Goal: Task Accomplishment & Management: Manage account settings

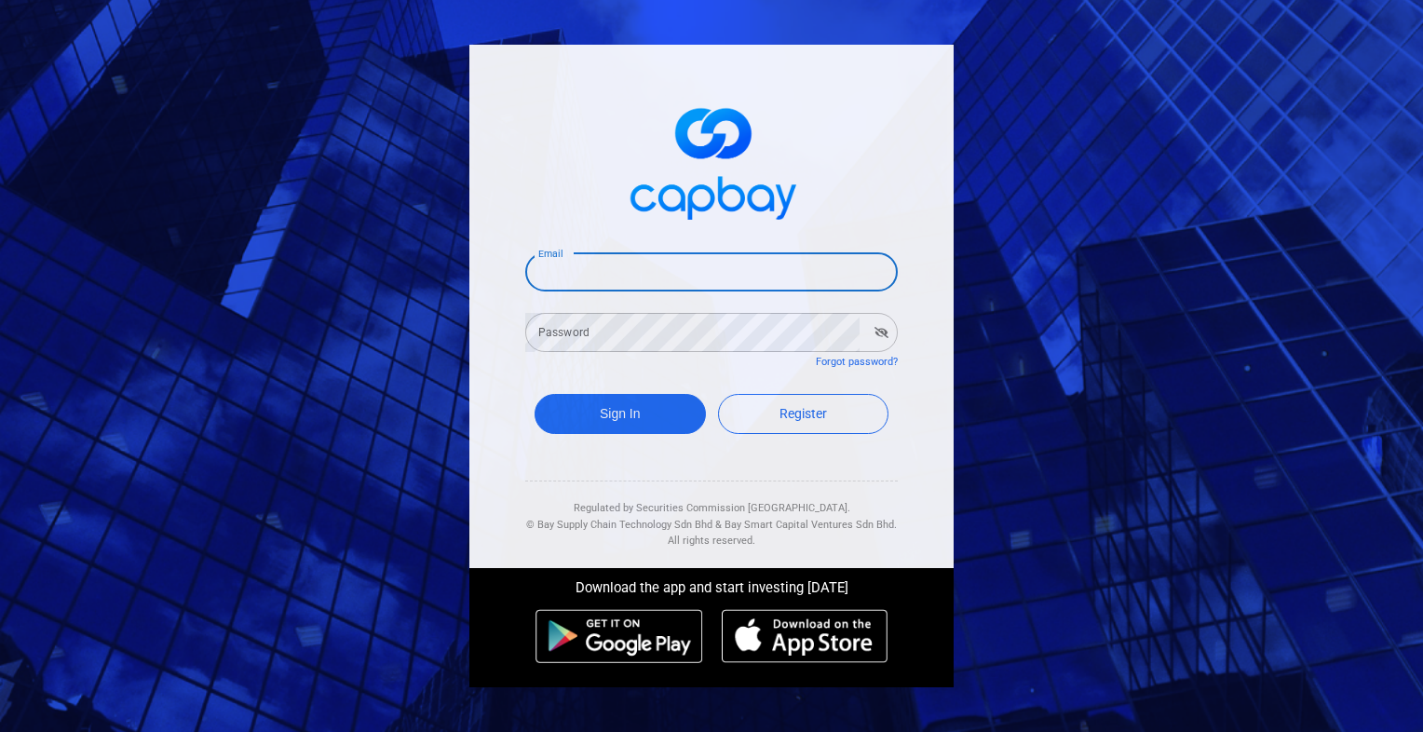
type input "[EMAIL_ADDRESS][DOMAIN_NAME]"
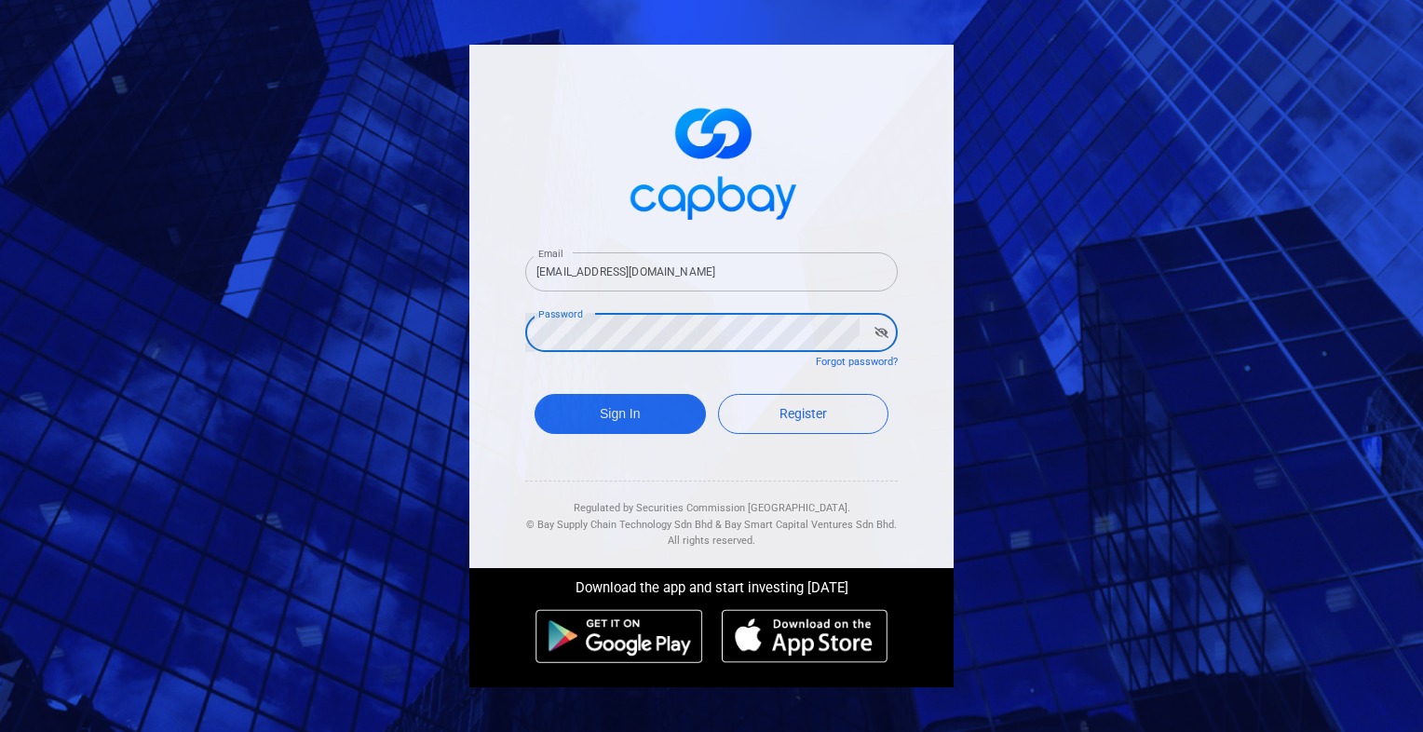
click at [535, 394] on button "Sign In" at bounding box center [620, 414] width 171 height 40
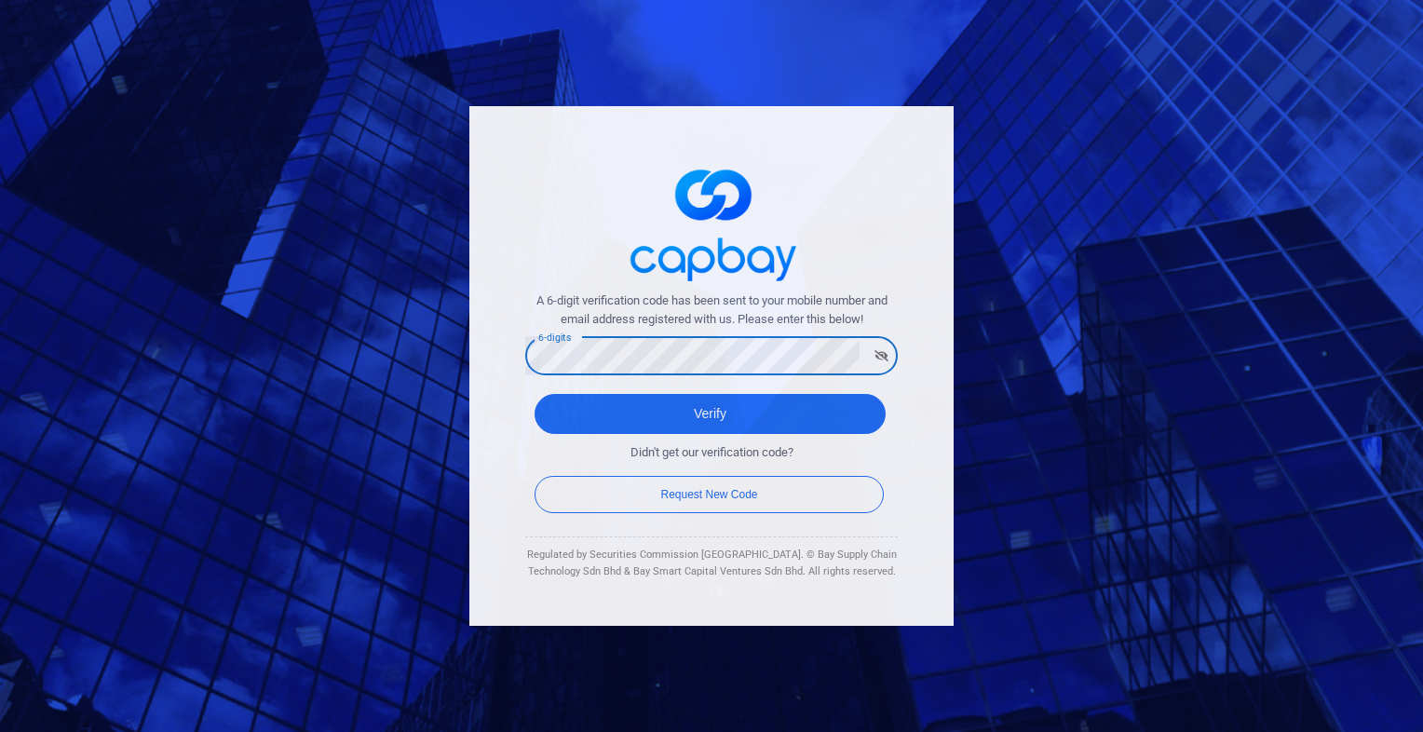
click at [535, 394] on button "Verify" at bounding box center [710, 414] width 351 height 40
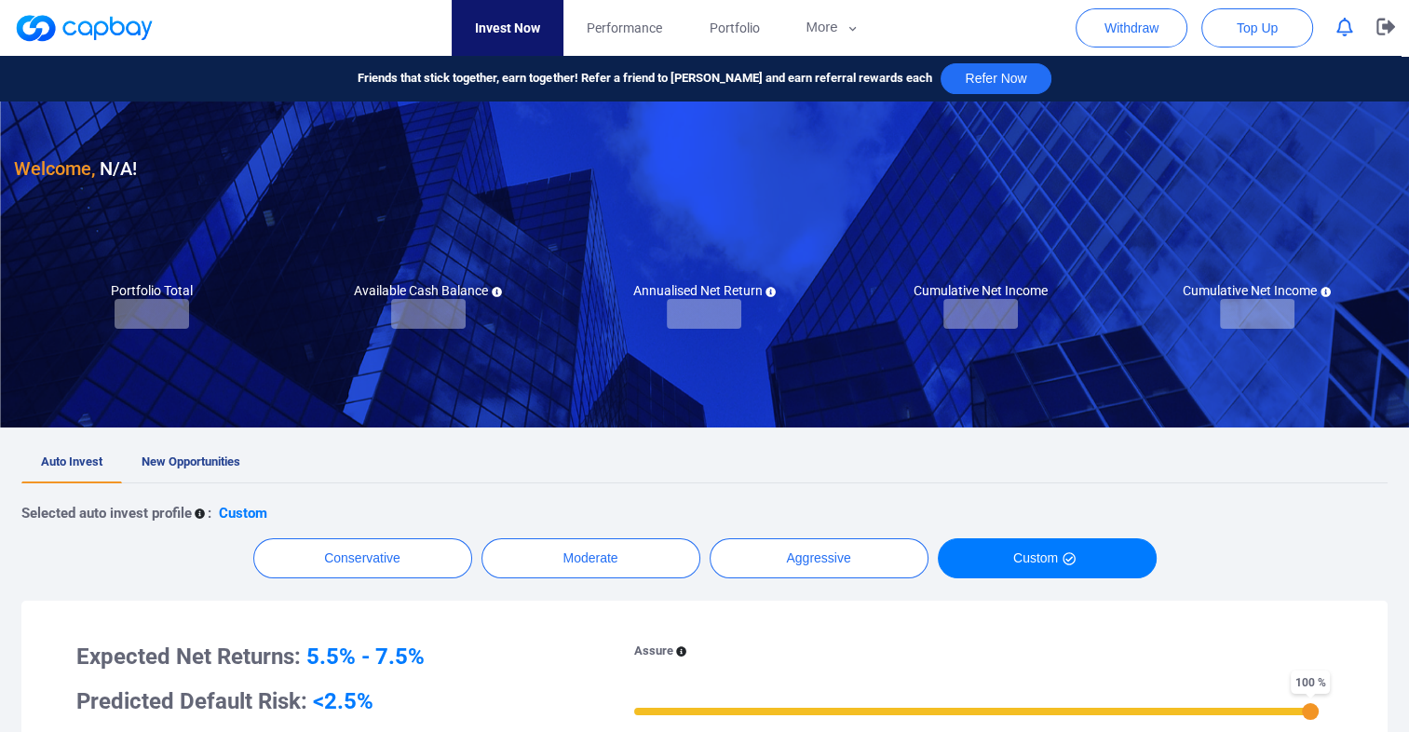
checkbox input "true"
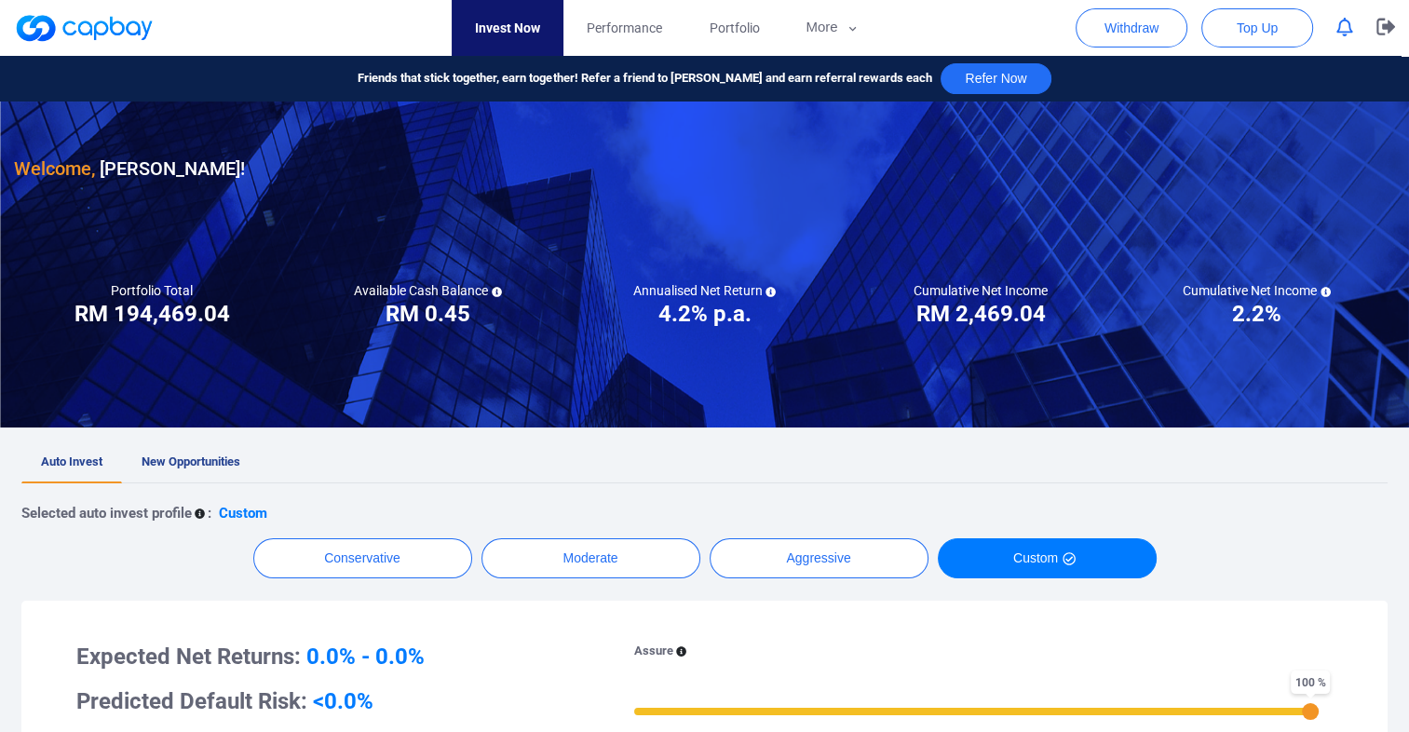
scroll to position [186, 0]
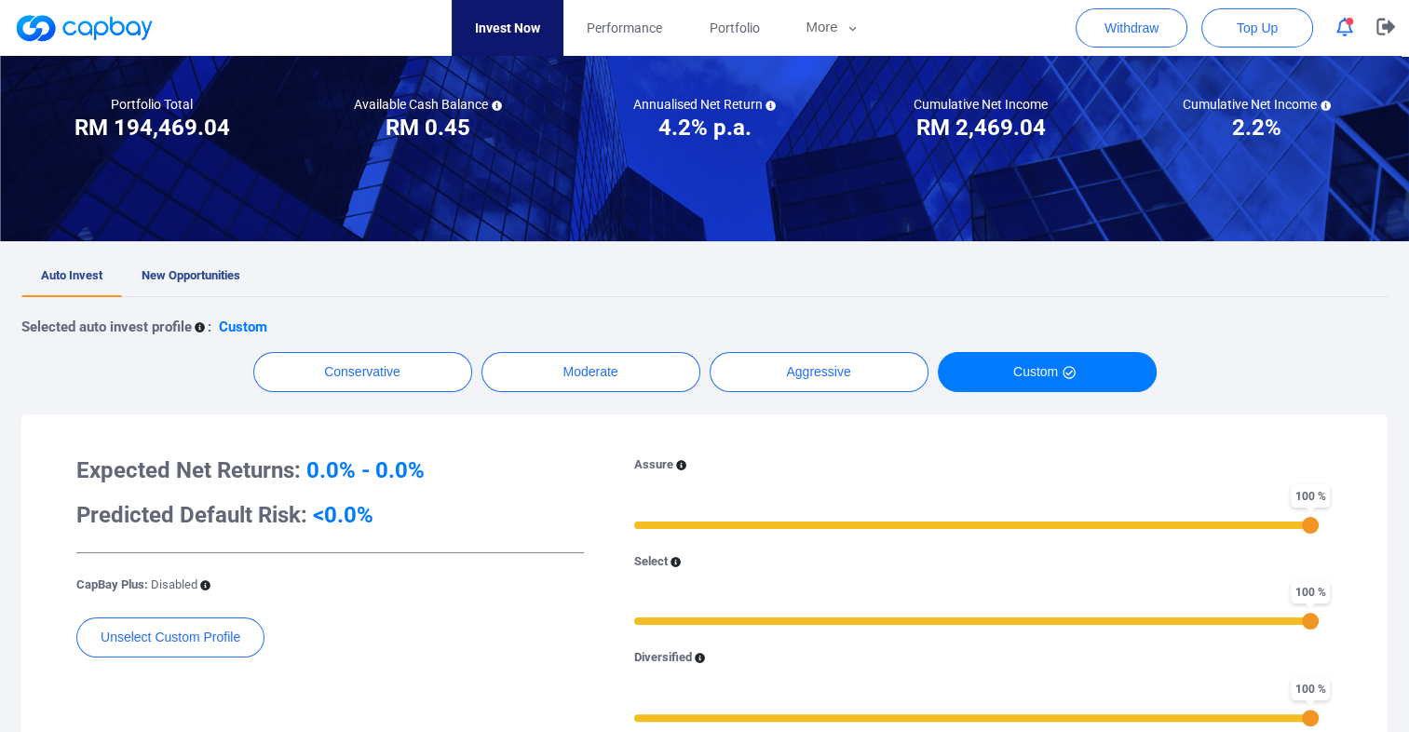
click at [1338, 27] on icon "button" at bounding box center [1345, 28] width 17 height 20
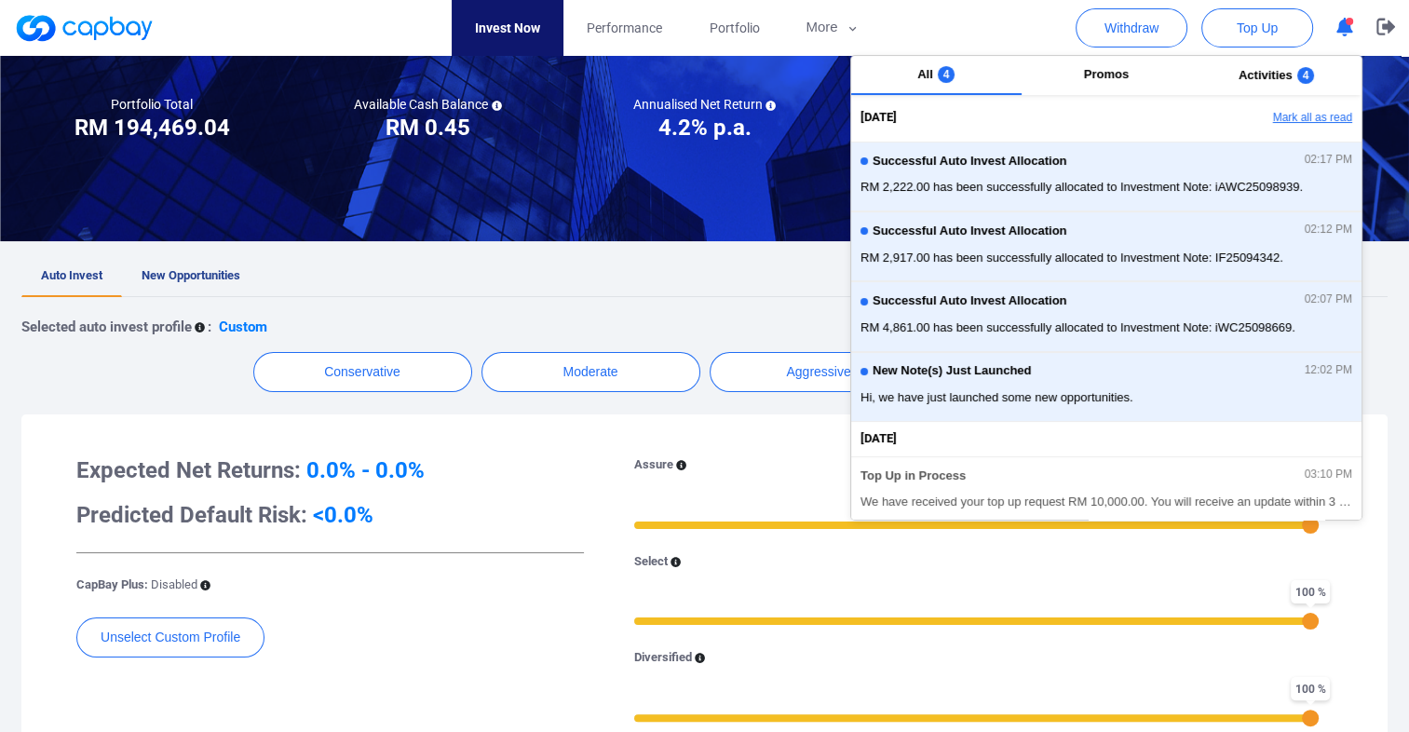
click at [1278, 117] on button "Mark all as read" at bounding box center [1261, 118] width 200 height 32
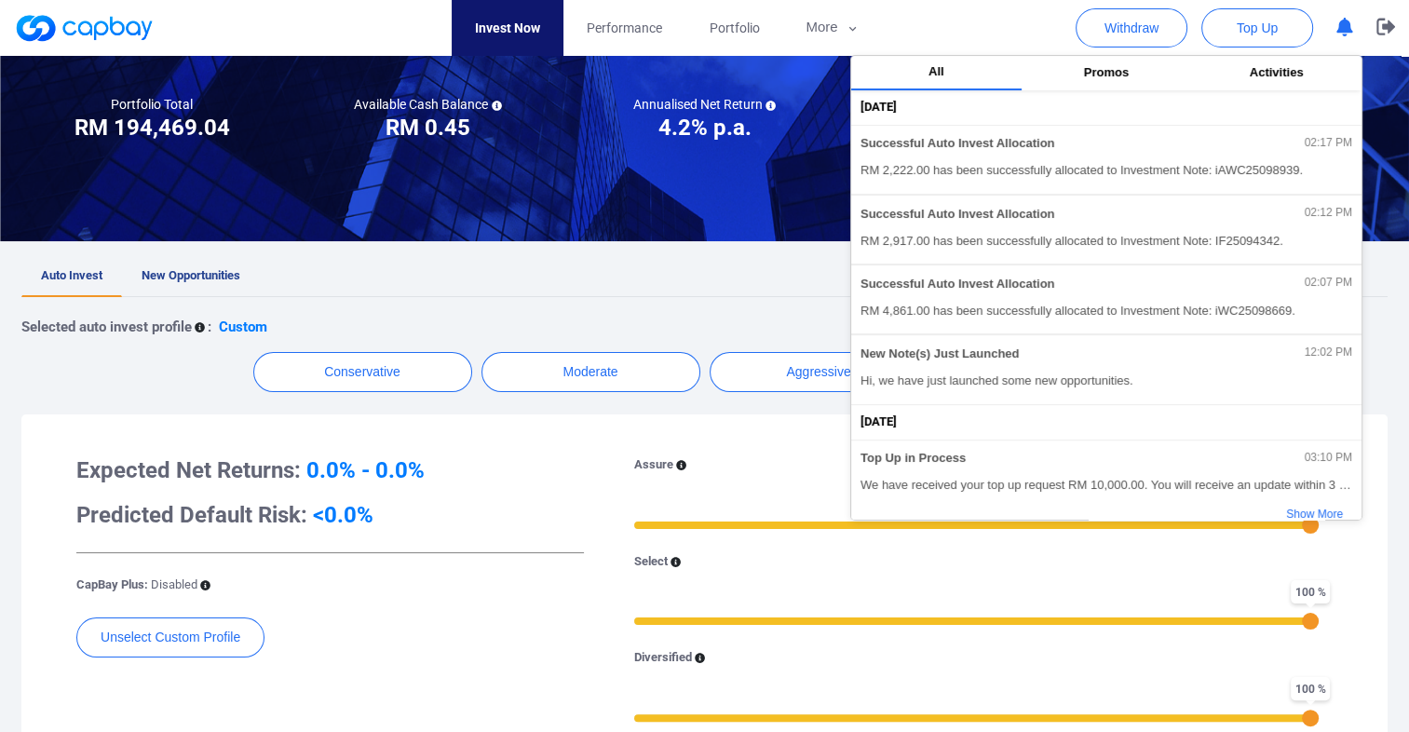
click at [240, 436] on div "Expected Net Returns: 0.0% - 0.0% Predicted Default Risk: <0.0% CapBay Plus: Di…" at bounding box center [704, 631] width 1329 height 397
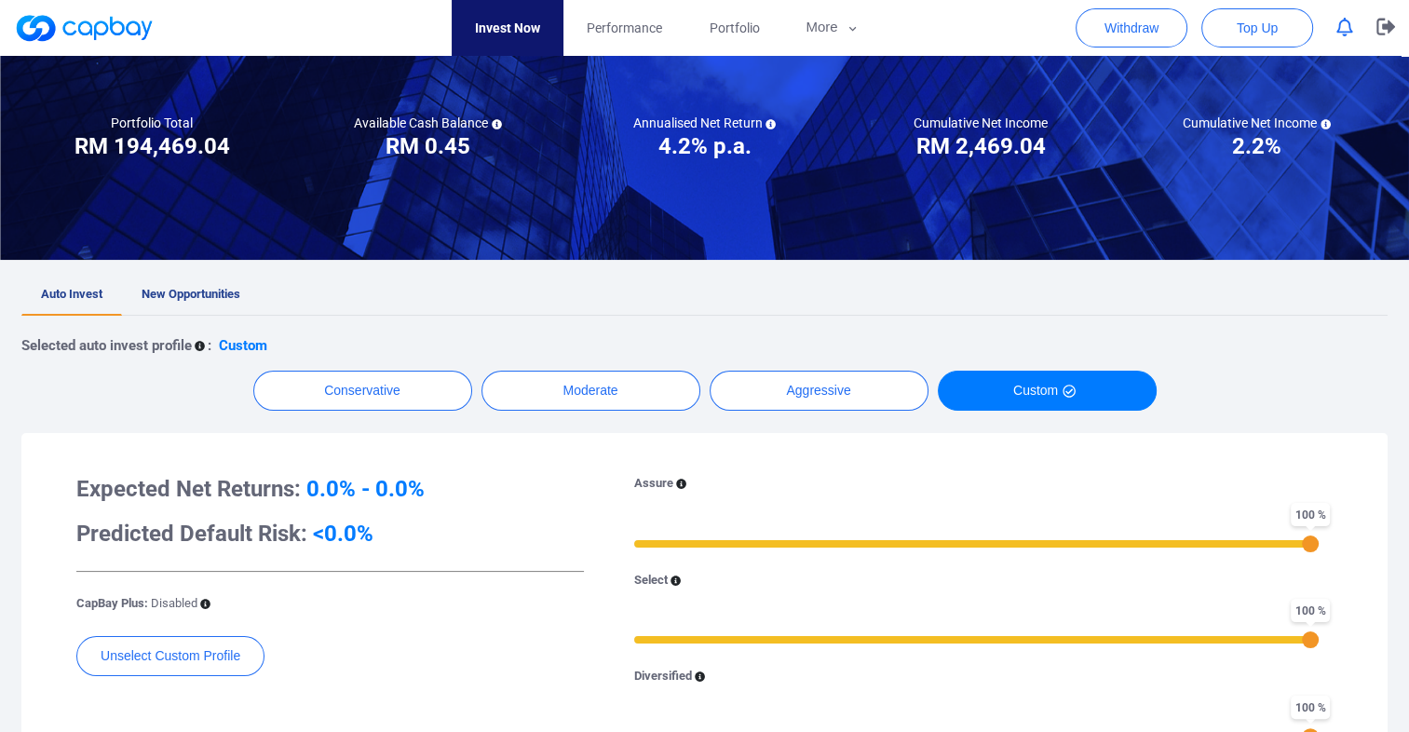
scroll to position [66, 0]
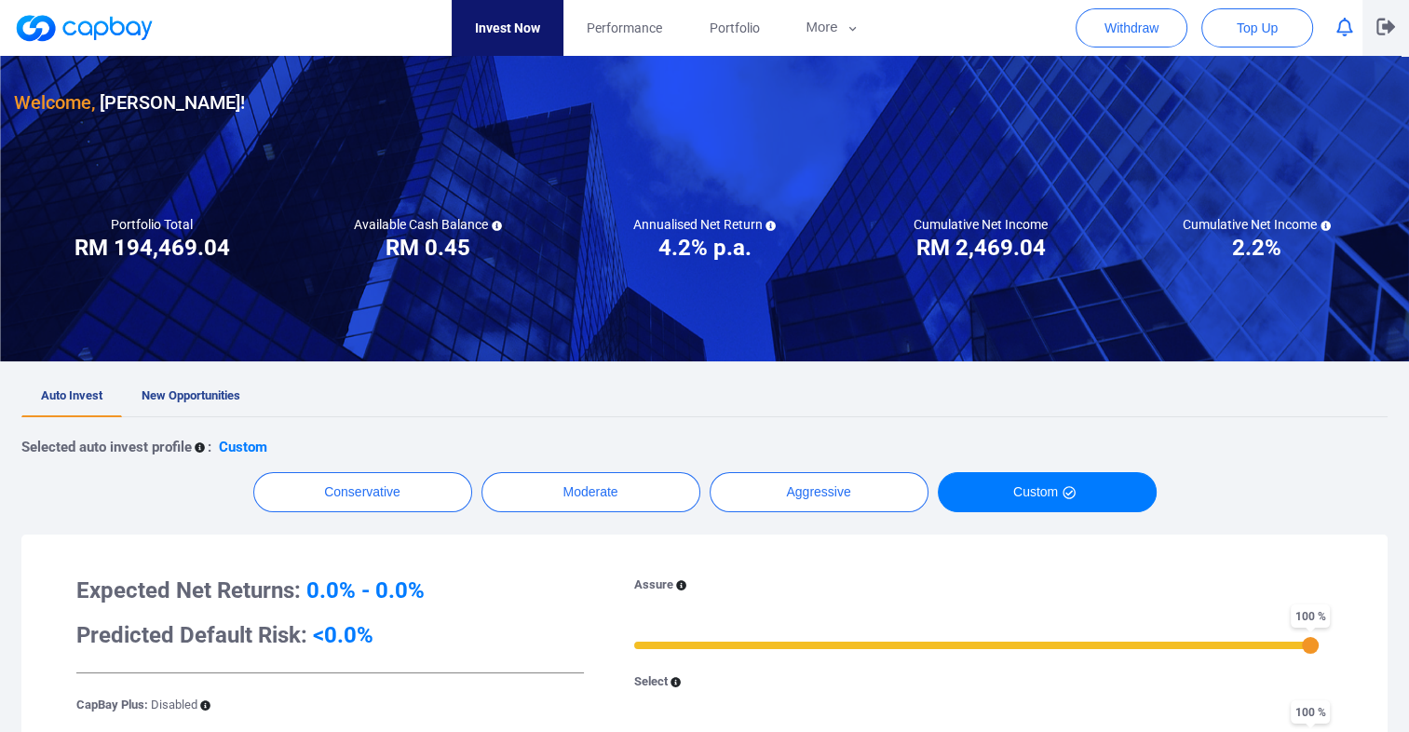
click at [1388, 24] on icon "button" at bounding box center [1386, 27] width 19 height 17
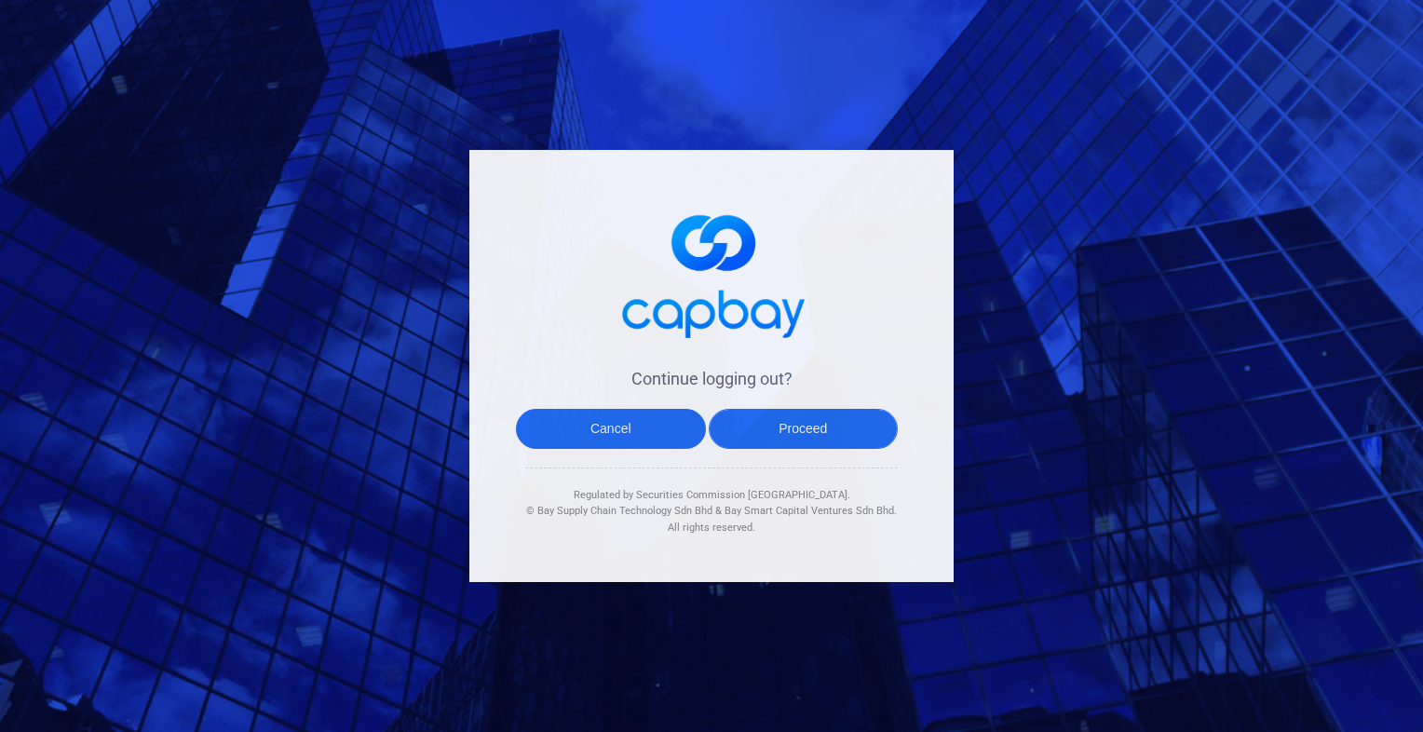
click at [810, 430] on button "Proceed" at bounding box center [804, 429] width 190 height 40
